Goal: Check status

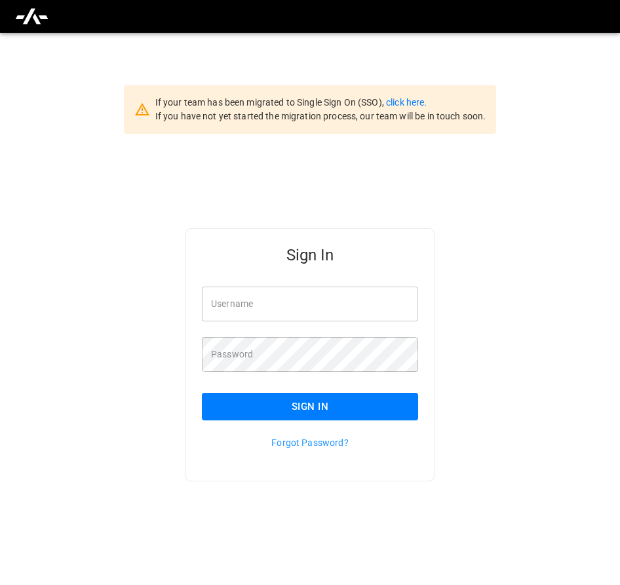
type input "**********"
click at [285, 401] on button "Sign In" at bounding box center [310, 407] width 216 height 28
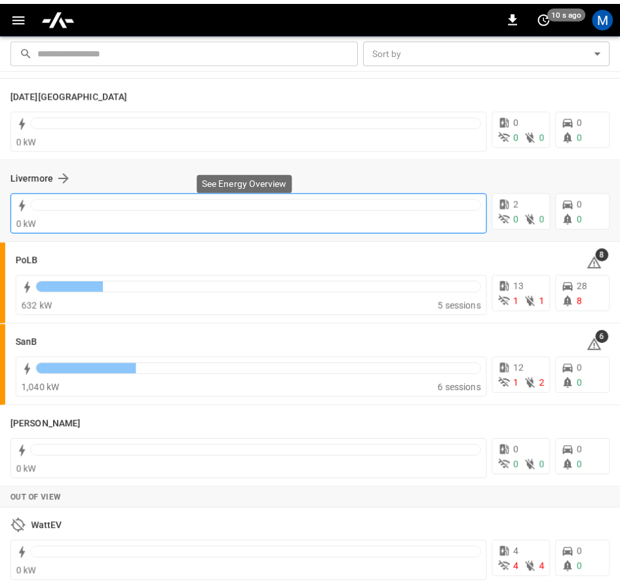
scroll to position [267, 0]
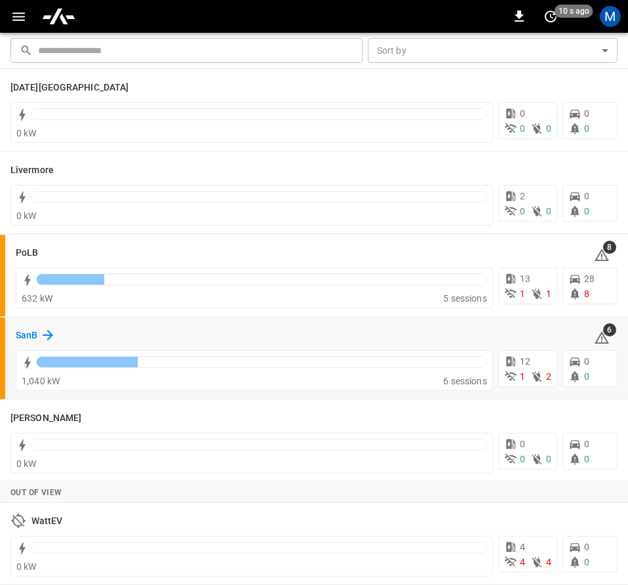
click at [27, 333] on h6 "SanB" at bounding box center [27, 336] width 22 height 14
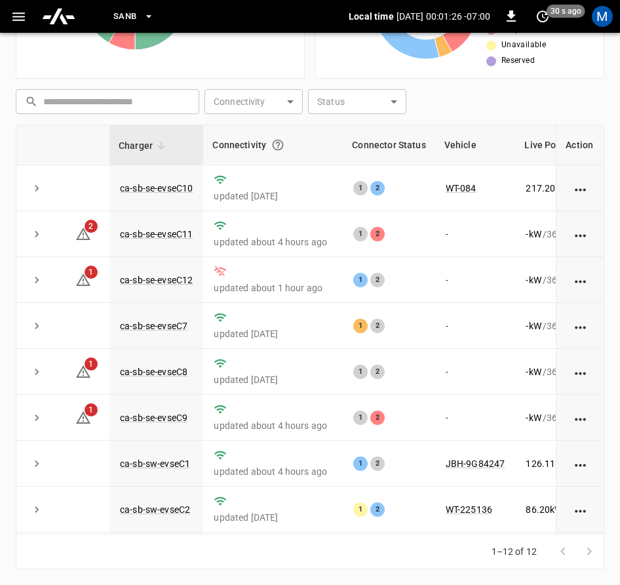
drag, startPoint x: 403, startPoint y: 533, endPoint x: 436, endPoint y: 530, distance: 33.0
click at [436, 530] on div "Charger Connectivity Connector Status Vehicle Live Power Live SoC Last Session …" at bounding box center [310, 329] width 589 height 409
drag, startPoint x: 399, startPoint y: 535, endPoint x: 439, endPoint y: 533, distance: 39.4
click at [439, 533] on div "Charger Connectivity Connector Status Vehicle Live Power Live SoC Last Session …" at bounding box center [310, 347] width 589 height 444
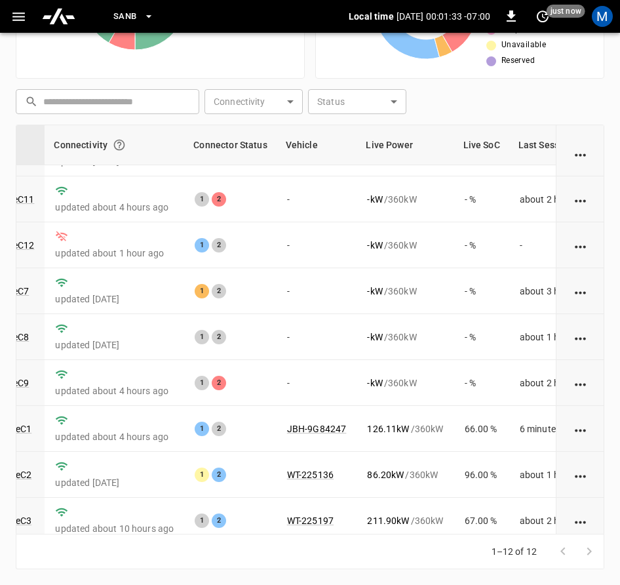
scroll to position [0, 159]
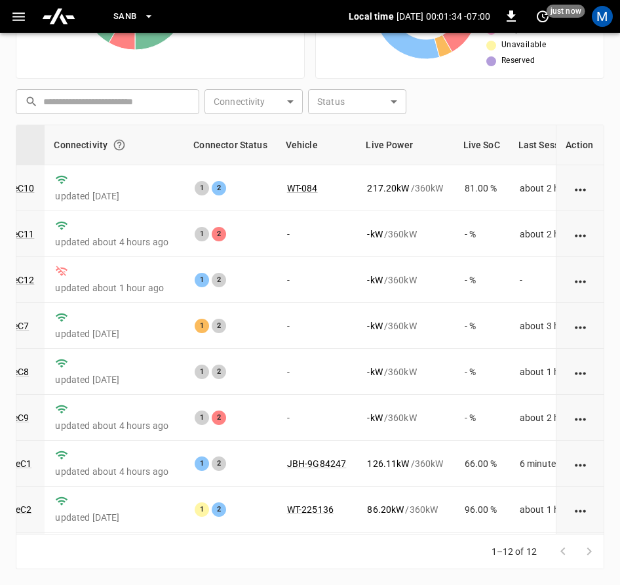
drag, startPoint x: 595, startPoint y: 87, endPoint x: 587, endPoint y: 105, distance: 20.0
click at [595, 87] on div "​ ​ Connectivity ​ Connectivity Status ​ Status" at bounding box center [307, 99] width 594 height 30
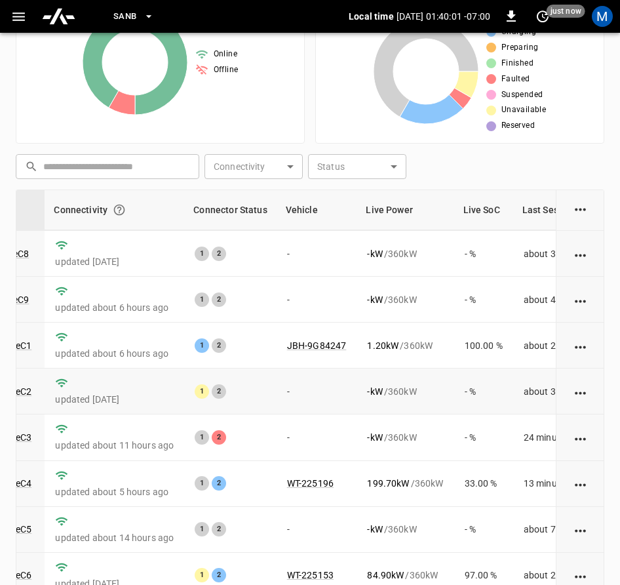
scroll to position [304, 0]
